Goal: Transaction & Acquisition: Register for event/course

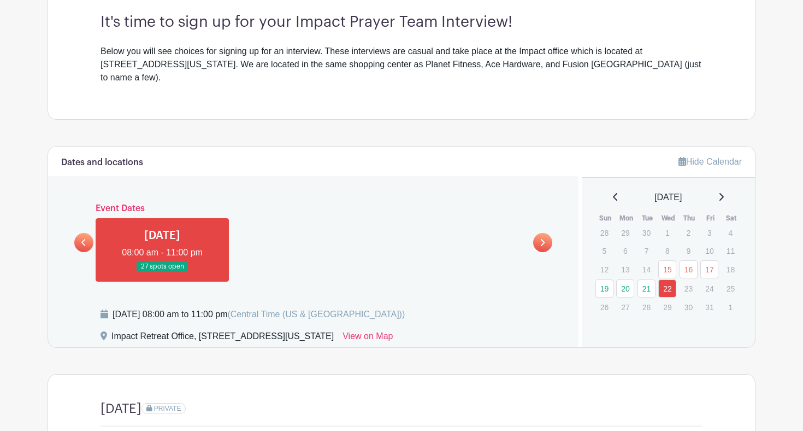
scroll to position [347, 0]
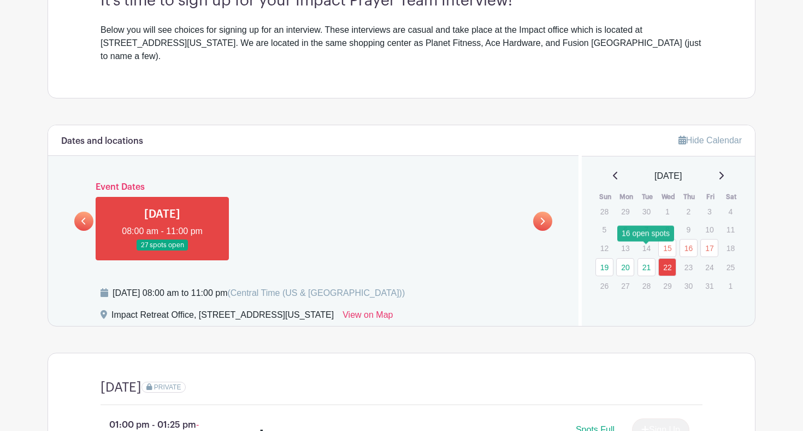
click at [649, 258] on link "21" at bounding box center [647, 267] width 18 height 18
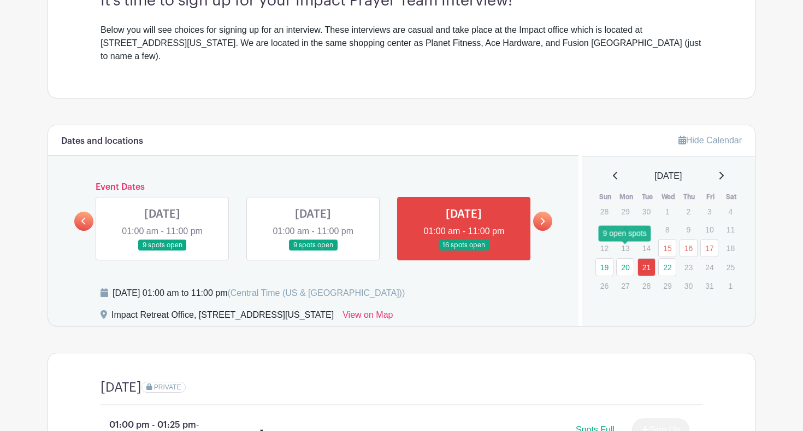
click at [619, 258] on link "20" at bounding box center [625, 267] width 18 height 18
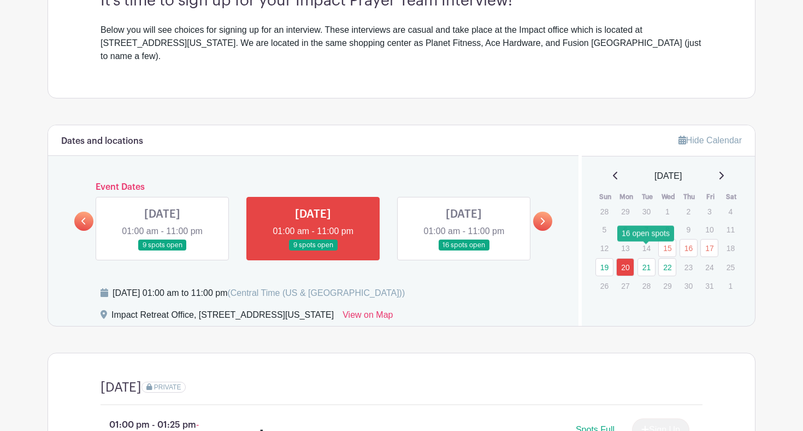
click at [649, 258] on link "21" at bounding box center [647, 267] width 18 height 18
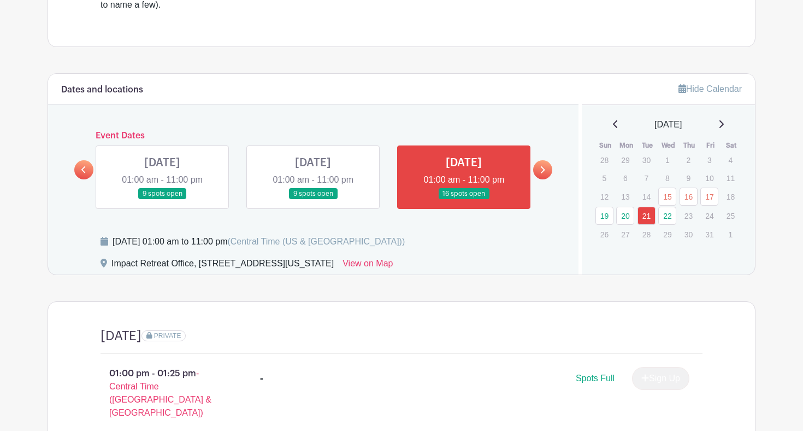
scroll to position [401, 0]
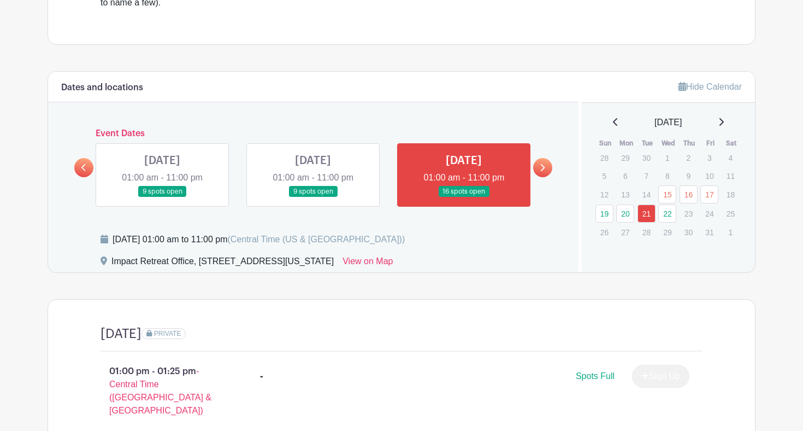
click at [464, 197] on link at bounding box center [464, 197] width 0 height 0
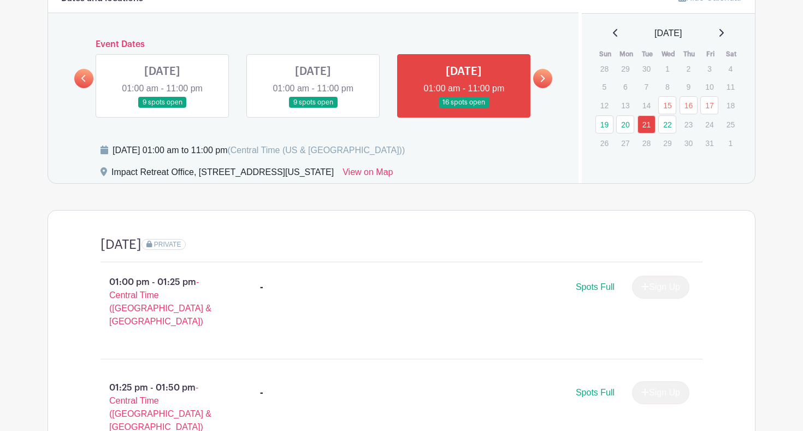
scroll to position [485, 0]
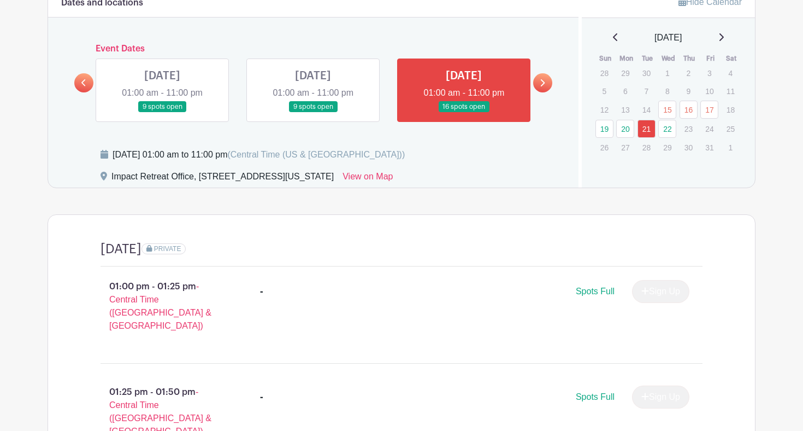
click at [543, 79] on icon at bounding box center [542, 83] width 5 height 8
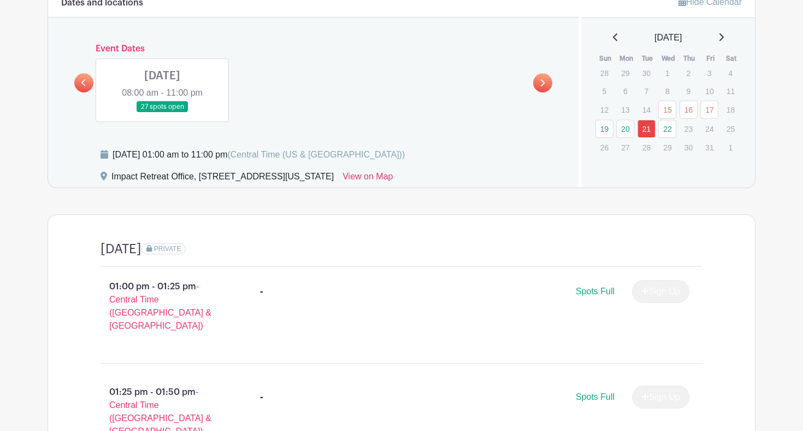
click at [162, 113] on link at bounding box center [162, 113] width 0 height 0
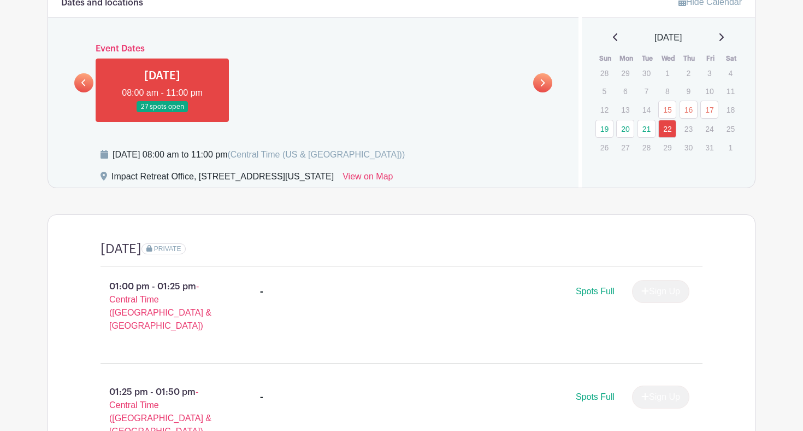
click at [89, 73] on link at bounding box center [83, 82] width 19 height 19
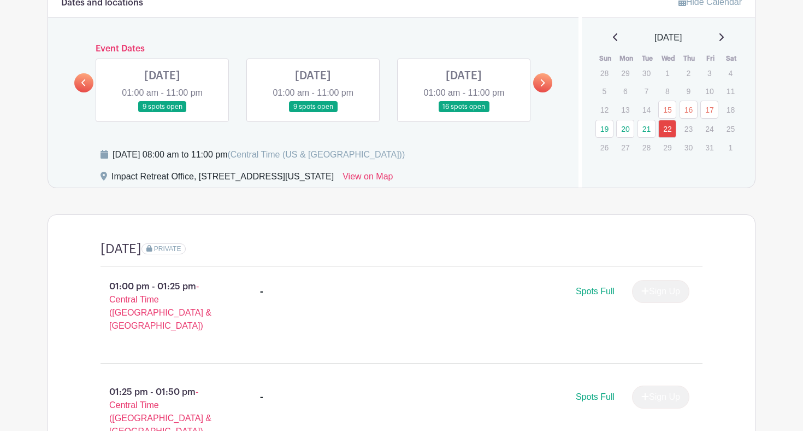
click at [464, 113] on link at bounding box center [464, 113] width 0 height 0
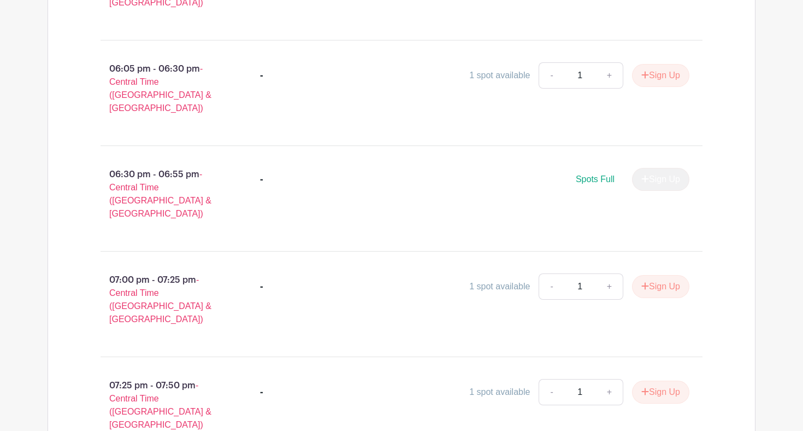
scroll to position [1753, 0]
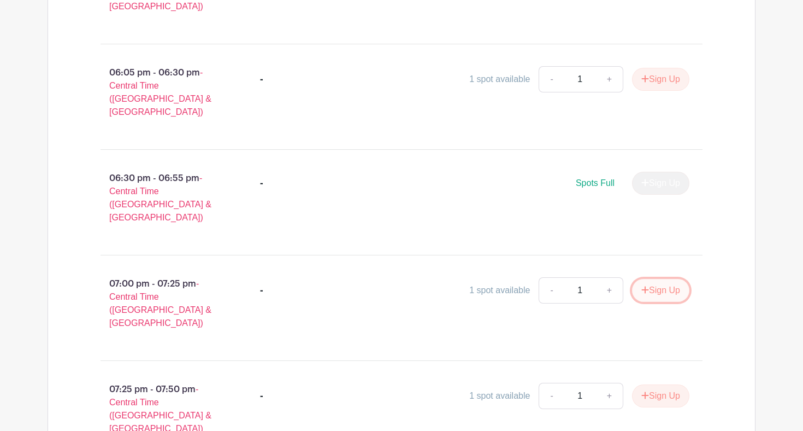
click at [649, 279] on button "Sign Up" at bounding box center [660, 290] width 57 height 23
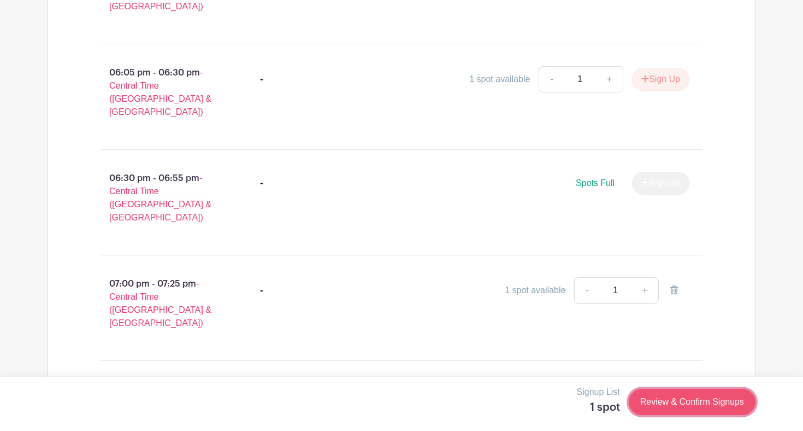
click at [691, 397] on link "Review & Confirm Signups" at bounding box center [692, 401] width 127 height 26
click at [435, 86] on div at bounding box center [401, 215] width 803 height 431
